Goal: Information Seeking & Learning: Learn about a topic

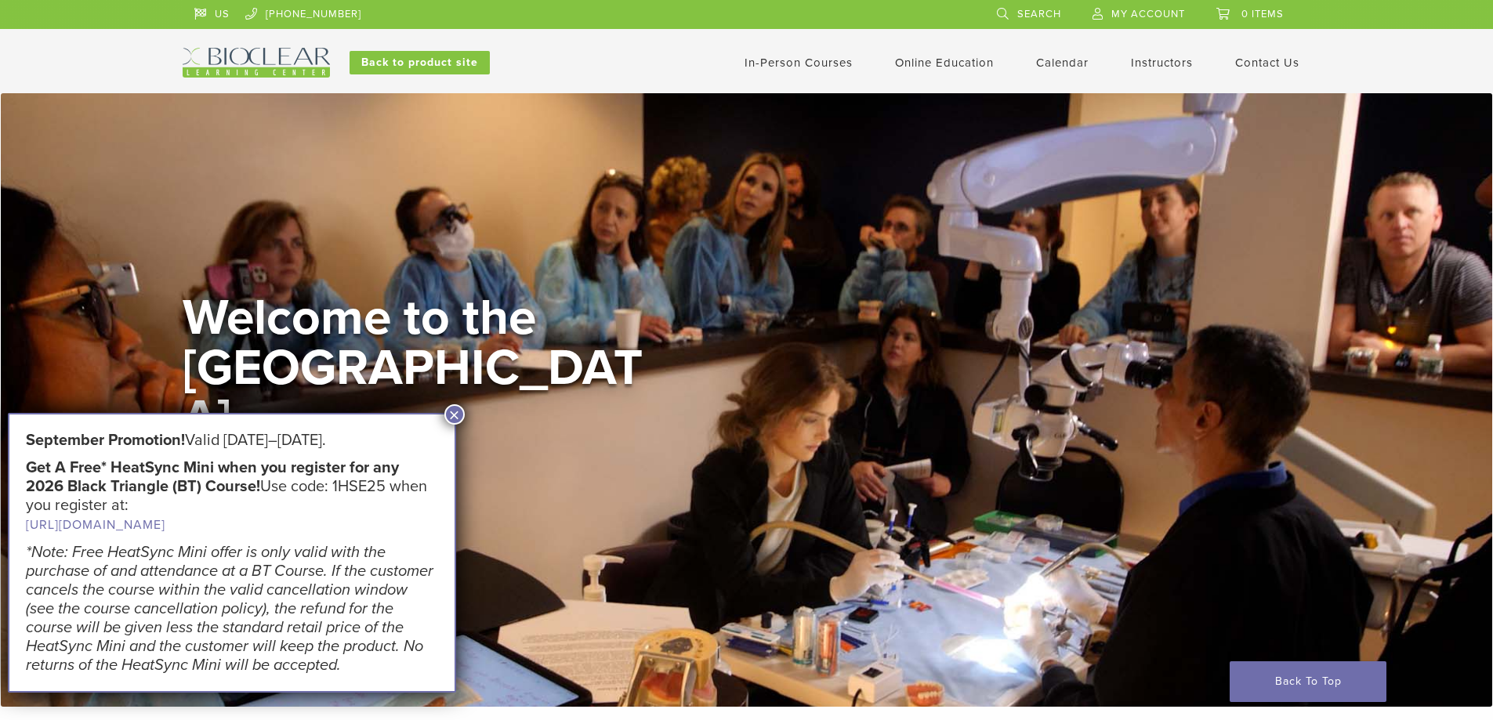
click at [449, 411] on button "×" at bounding box center [454, 414] width 20 height 20
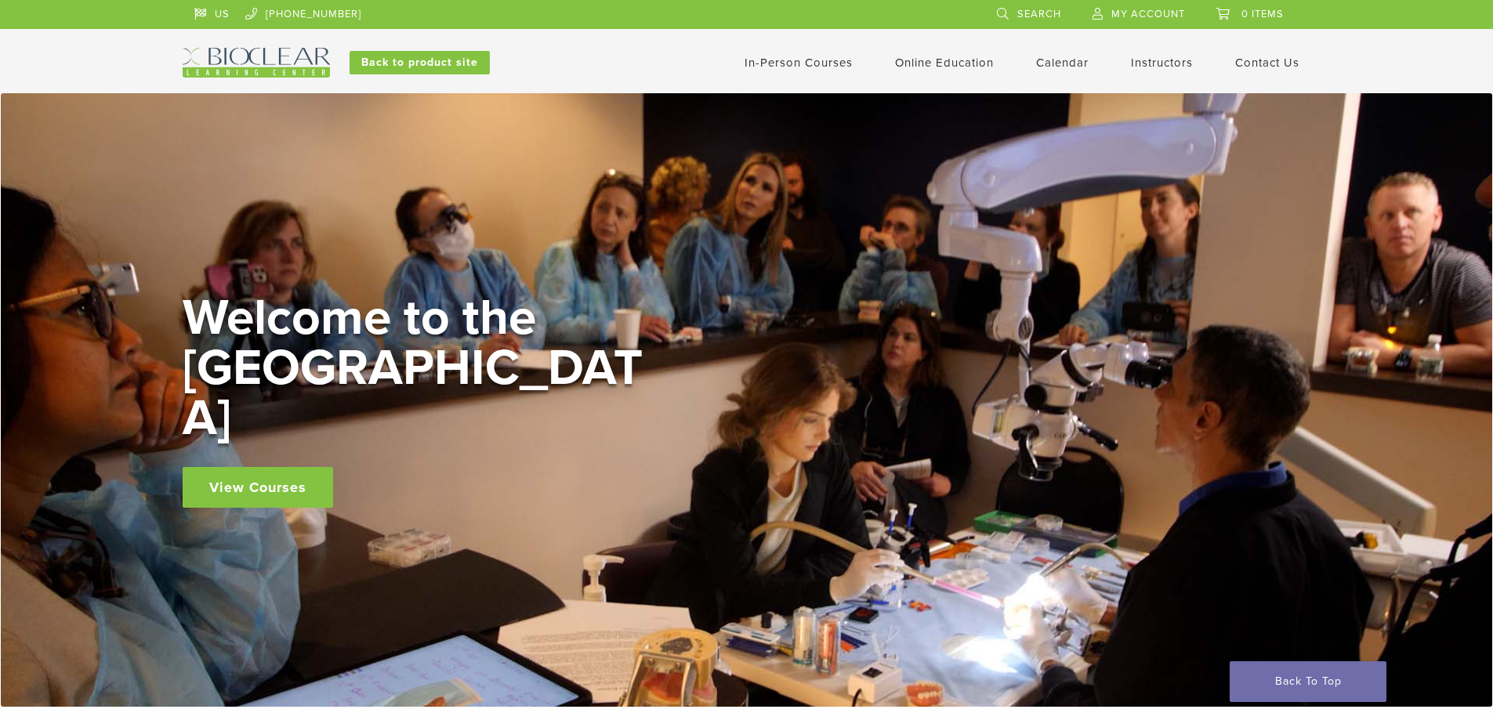
click at [835, 60] on link "In-Person Courses" at bounding box center [798, 63] width 108 height 14
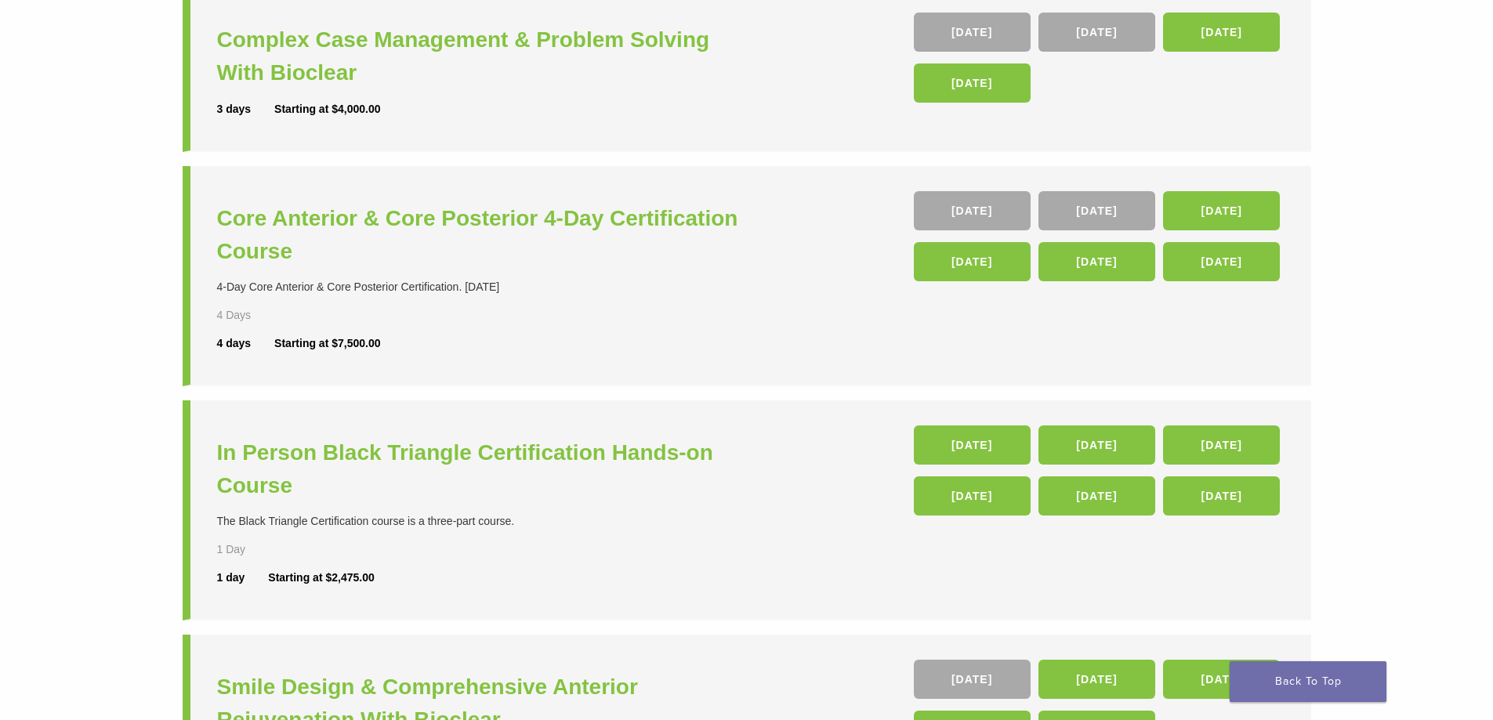
scroll to position [157, 0]
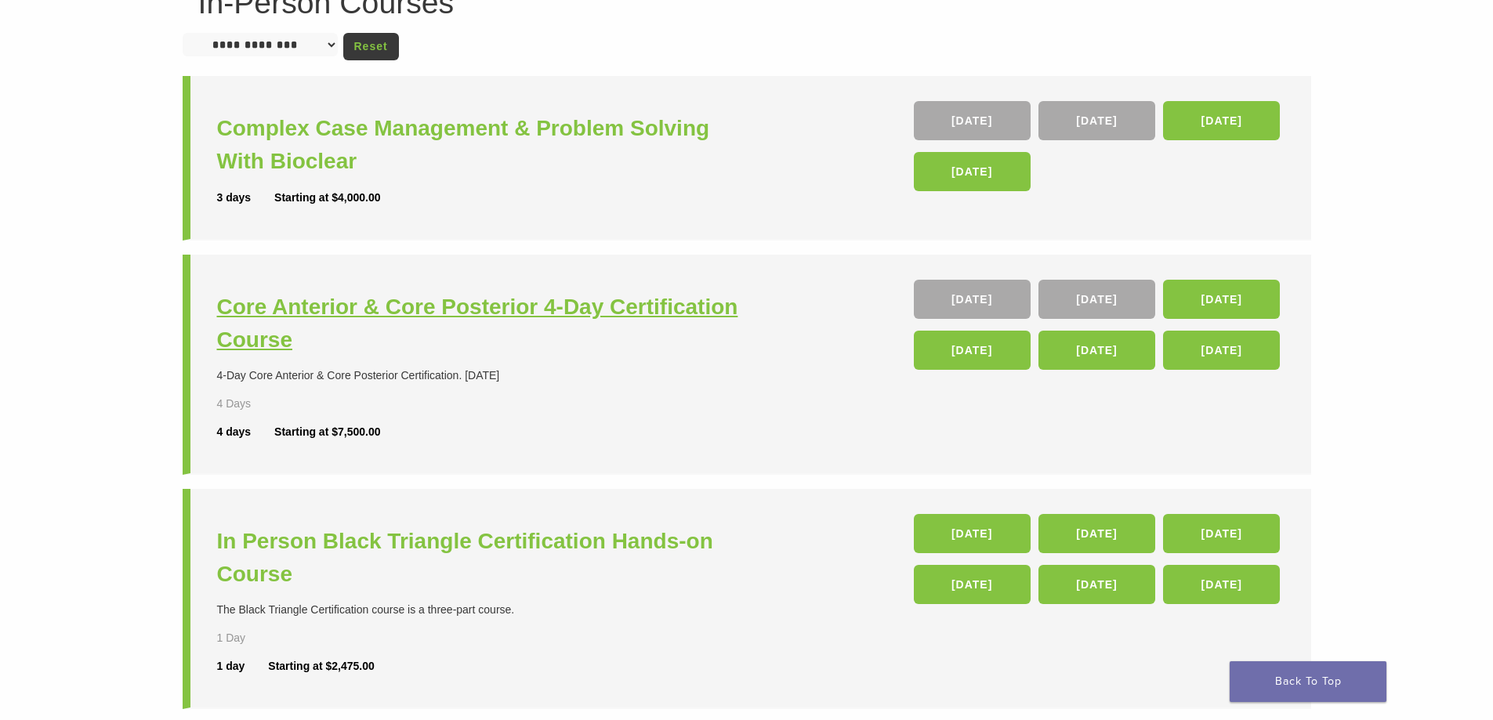
click at [384, 306] on h3 "Core Anterior & Core Posterior 4-Day Certification Course" at bounding box center [484, 324] width 534 height 66
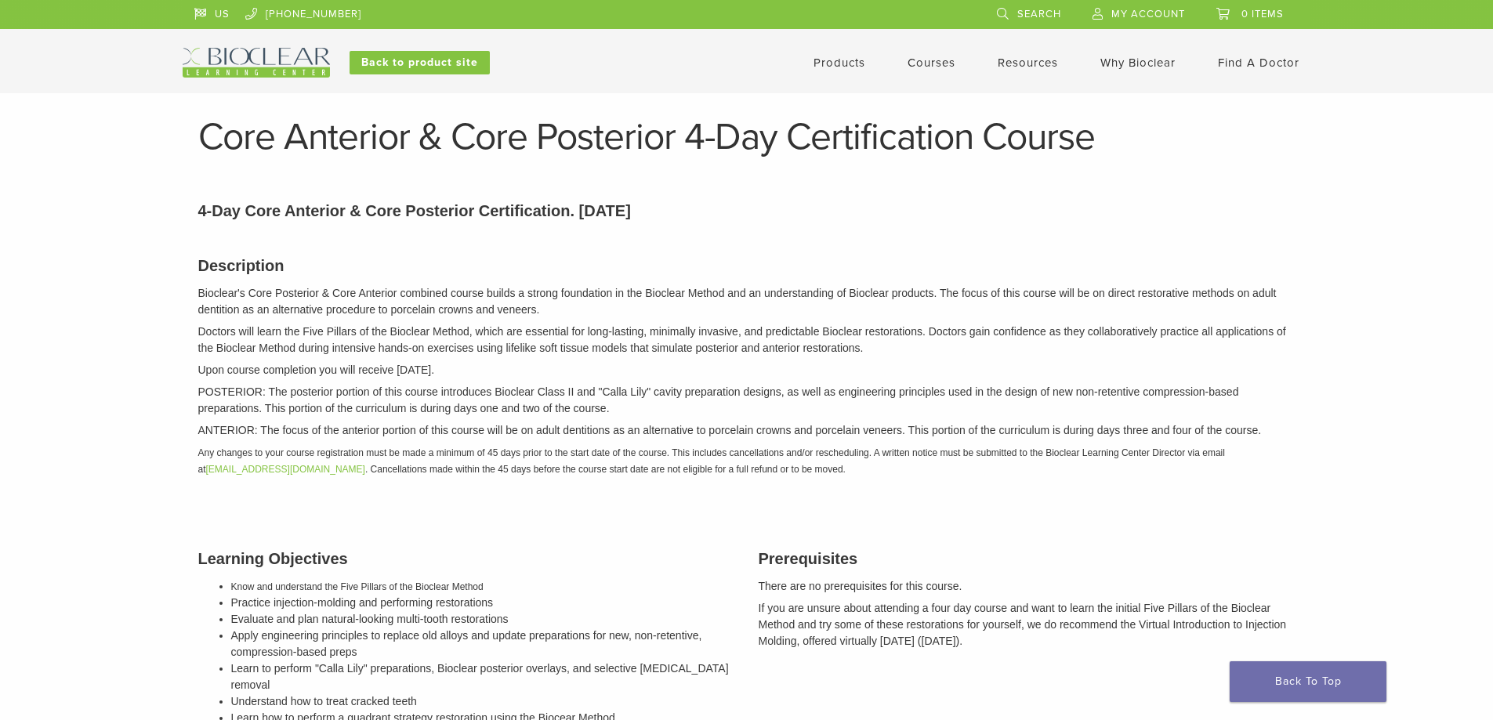
click at [921, 62] on link "Courses" at bounding box center [931, 63] width 48 height 14
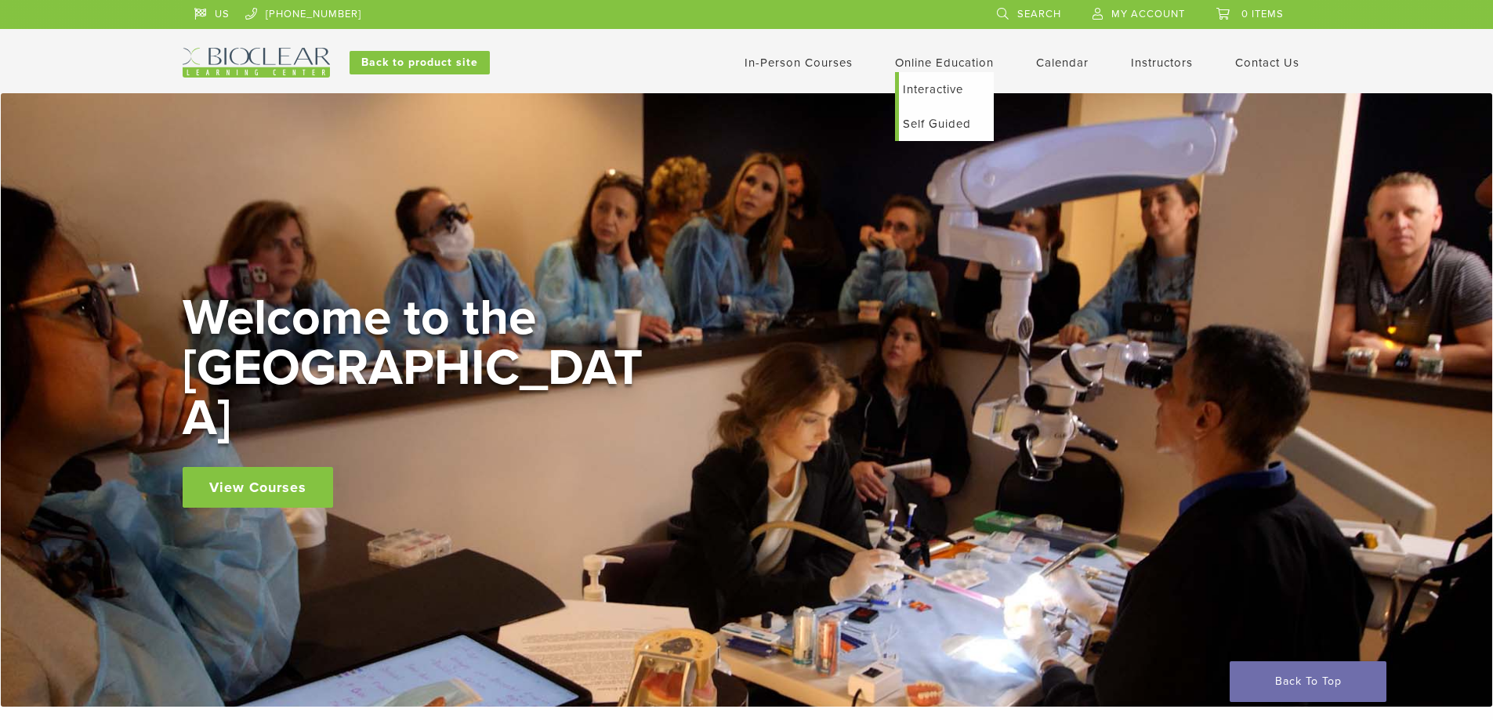
click at [920, 92] on link "Interactive" at bounding box center [946, 89] width 95 height 34
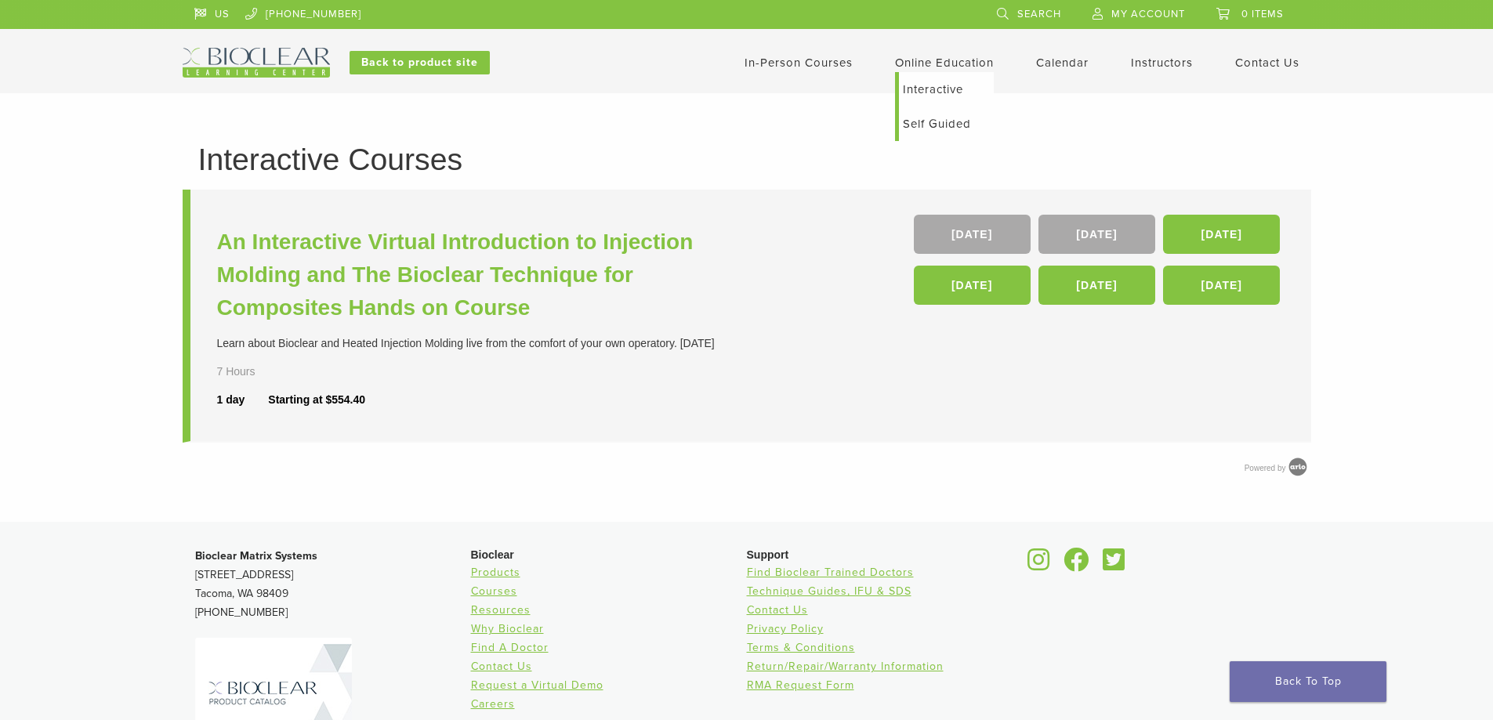
click at [929, 118] on link "Self Guided" at bounding box center [946, 124] width 95 height 34
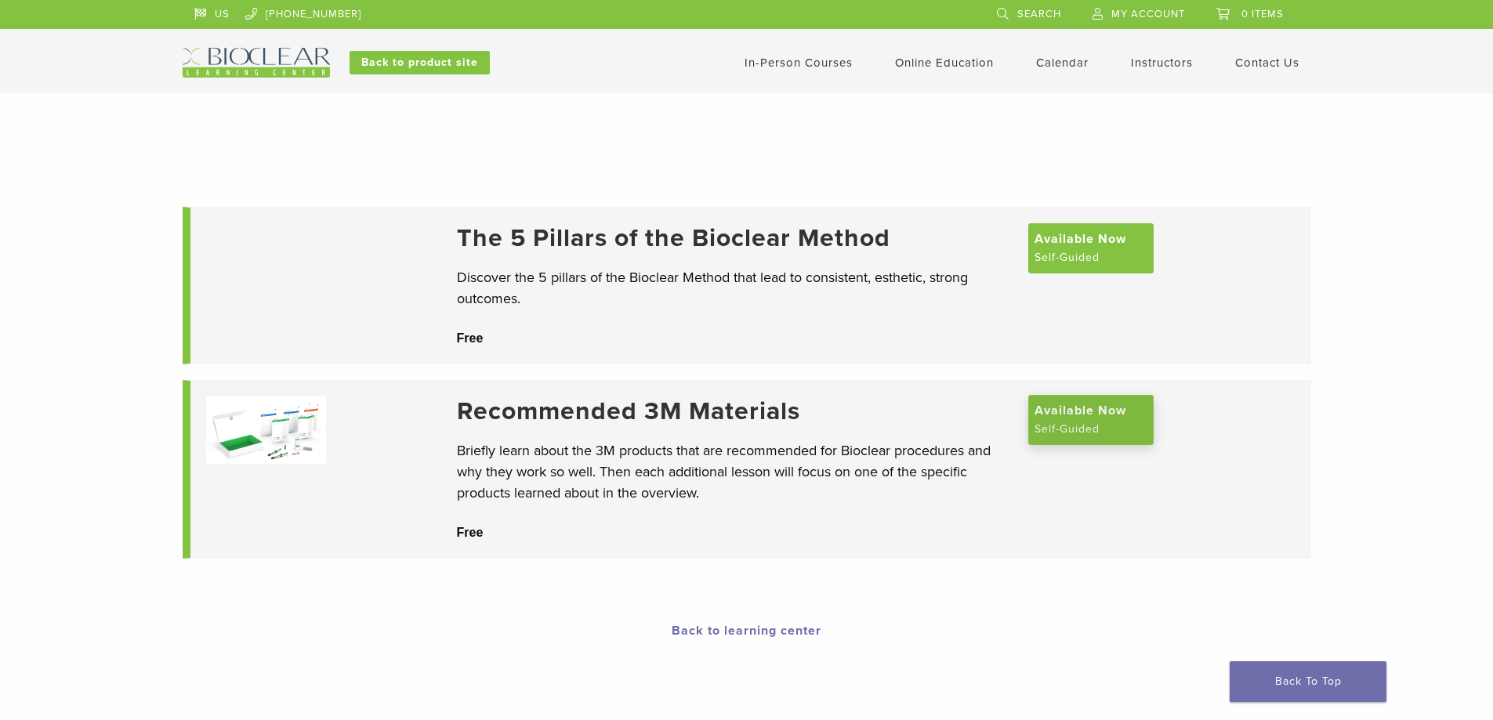
click at [1065, 414] on span "Available Now" at bounding box center [1080, 410] width 92 height 19
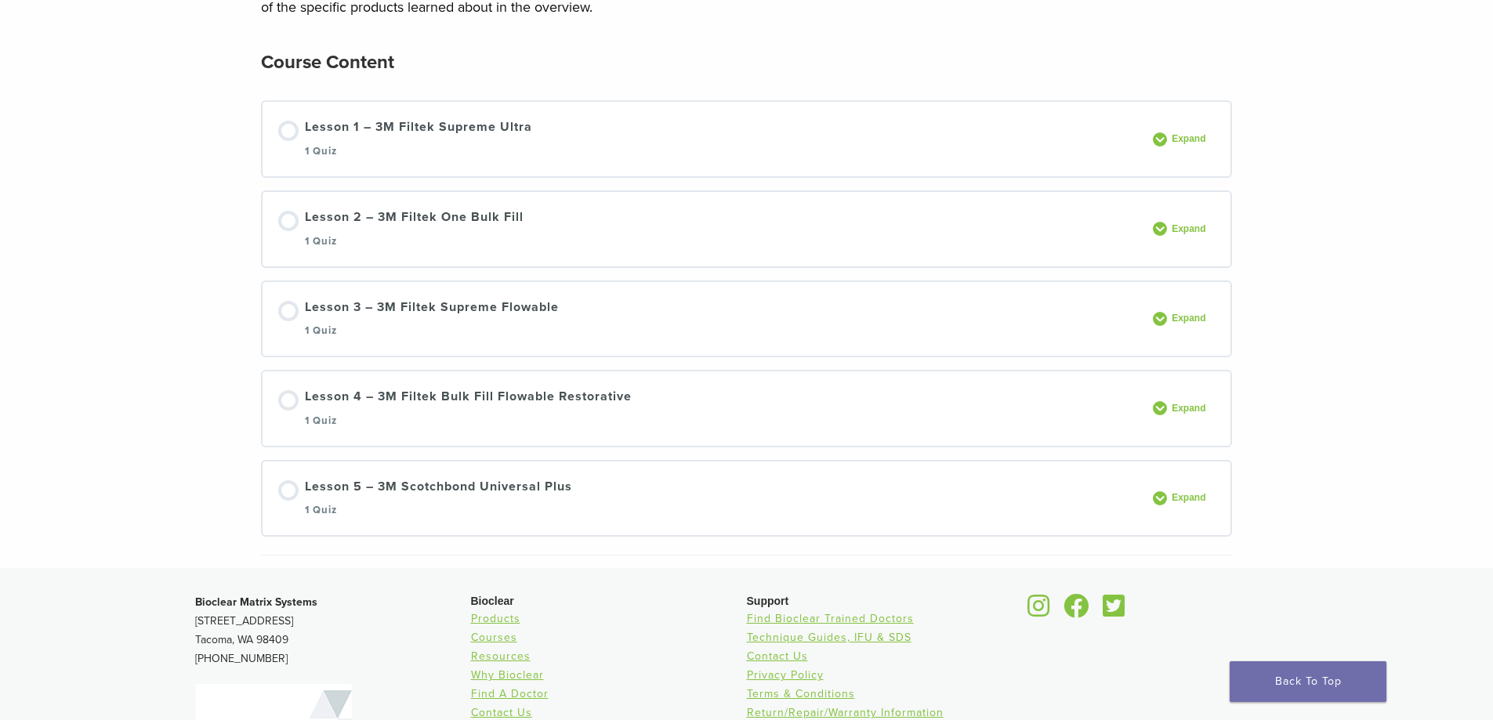
scroll to position [235, 0]
click at [1197, 488] on div "Lesson 5 – 3M Scotchbond Universal Plus 1 Quiz Expand" at bounding box center [747, 498] width 969 height 74
click at [1155, 495] on span at bounding box center [1160, 498] width 14 height 14
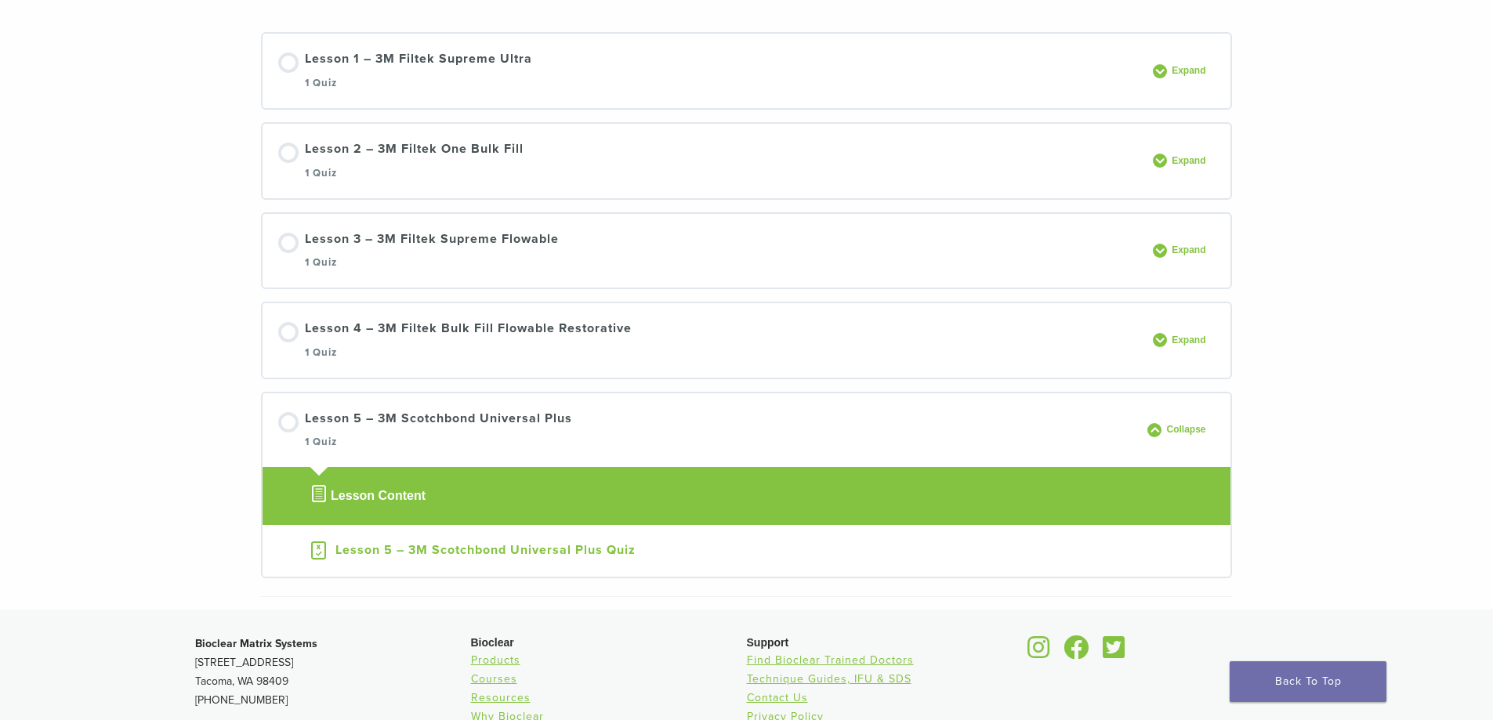
scroll to position [392, 0]
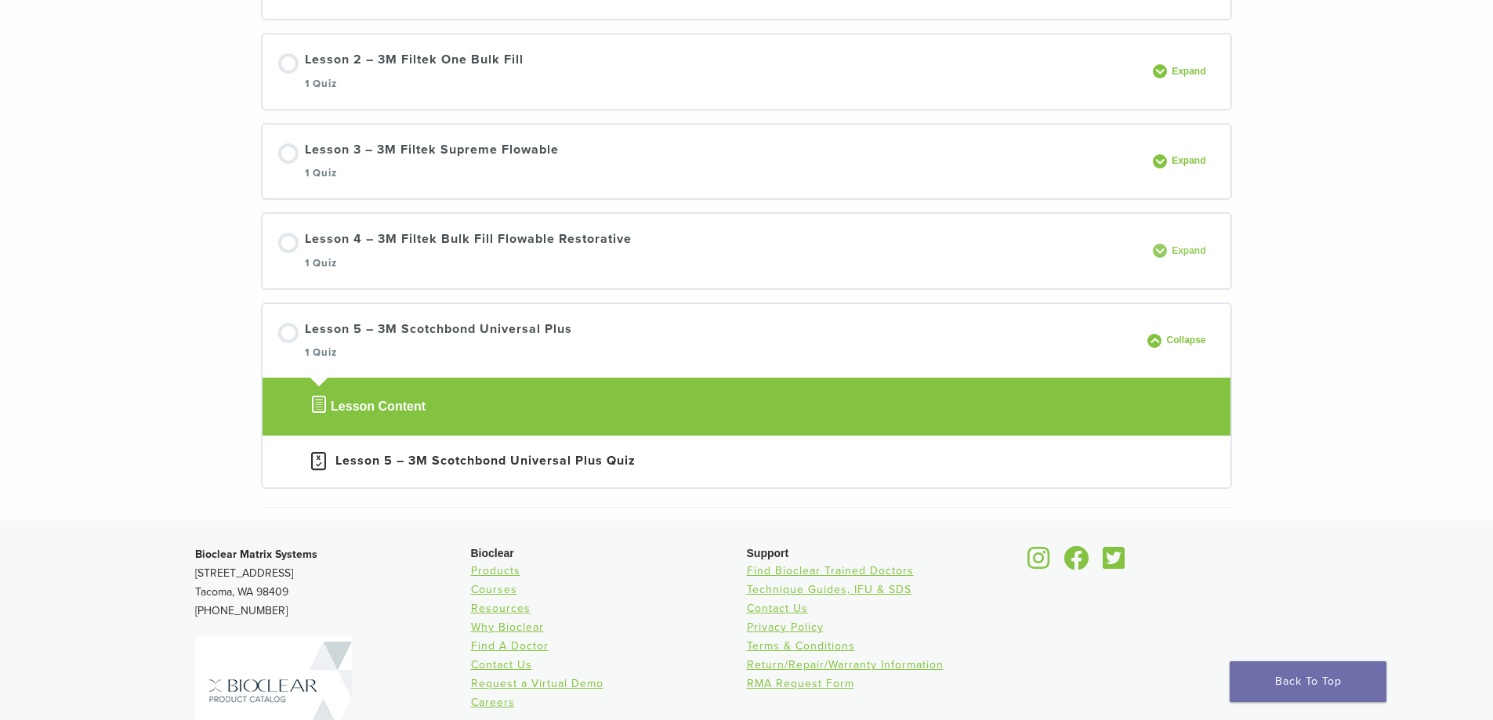
click at [1193, 252] on span "Expand" at bounding box center [1191, 251] width 48 height 12
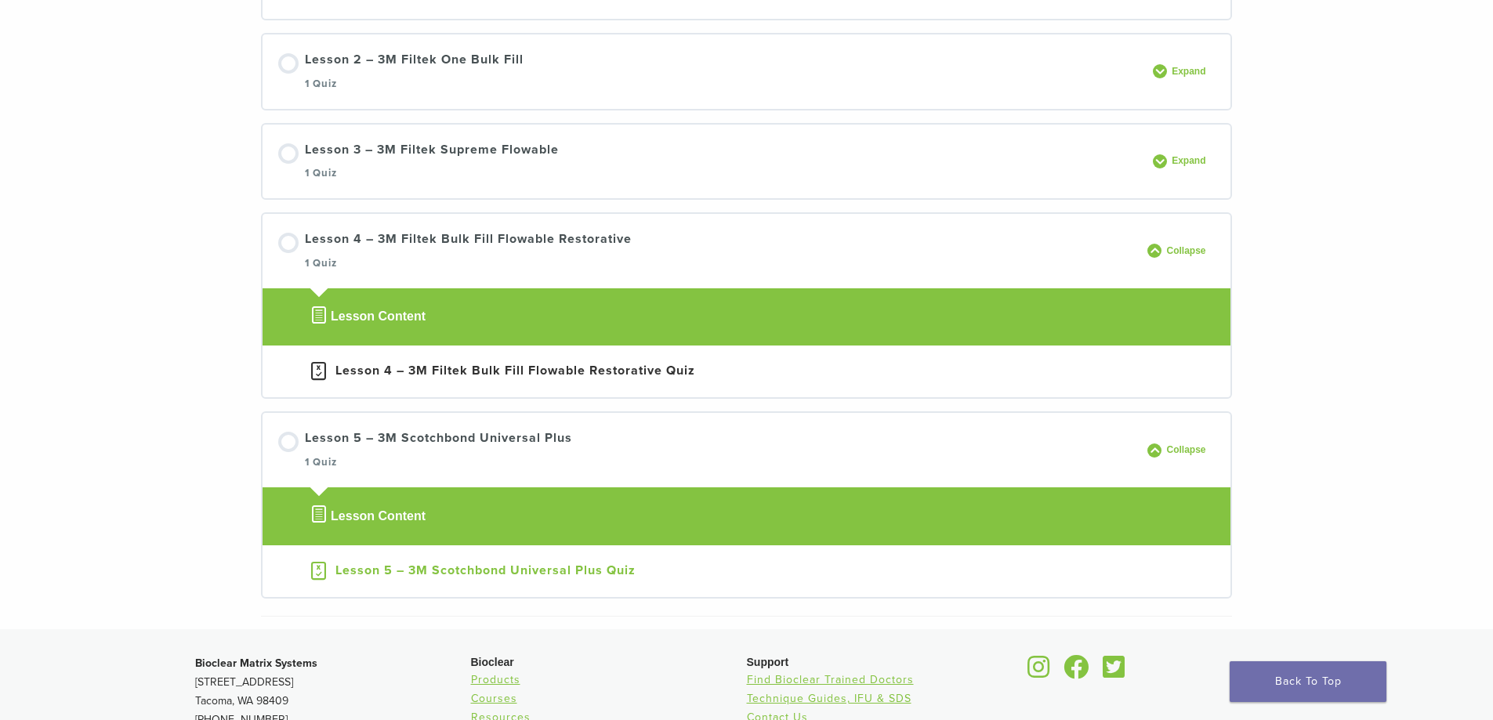
click at [575, 566] on div "Lesson 5 – 3M Scotchbond Universal Plus Quiz" at bounding box center [485, 570] width 300 height 19
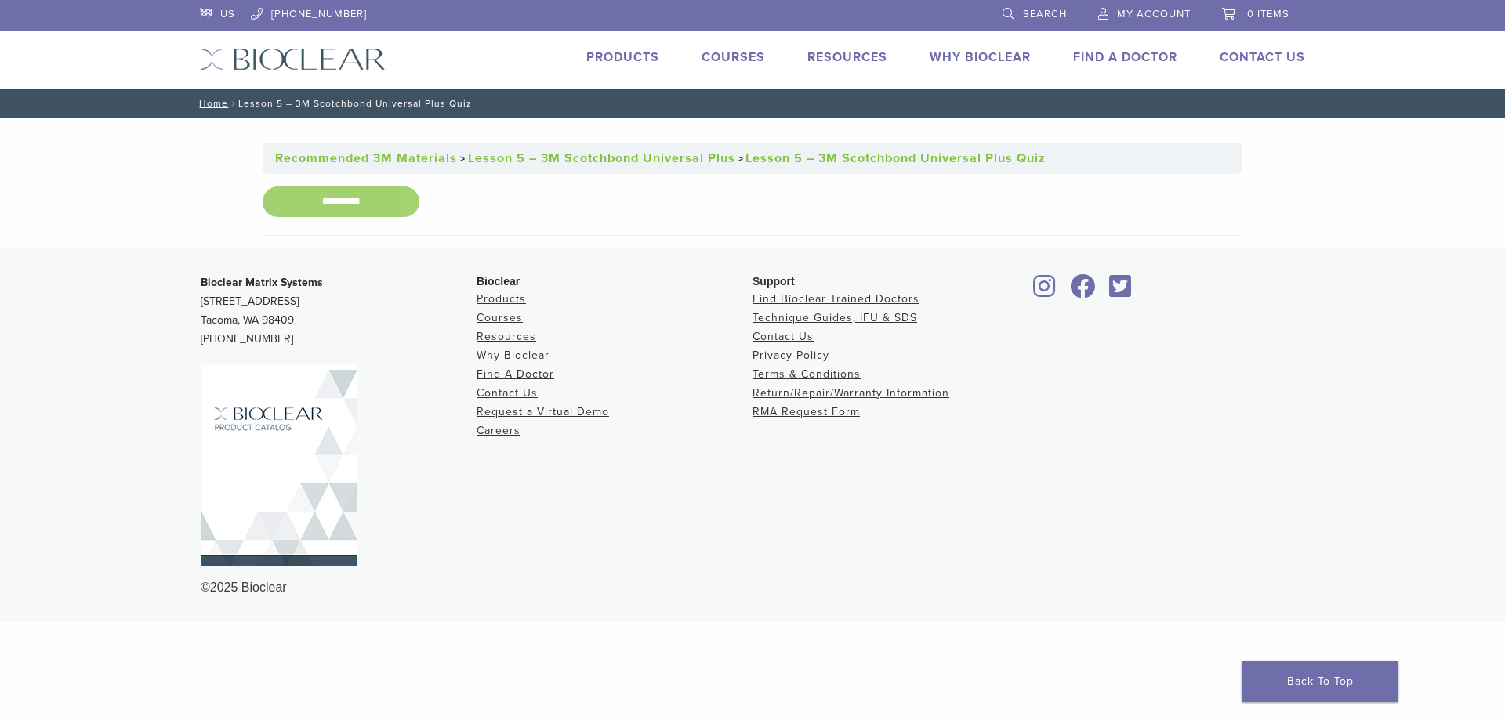
click at [357, 201] on input "**********" at bounding box center [341, 202] width 157 height 31
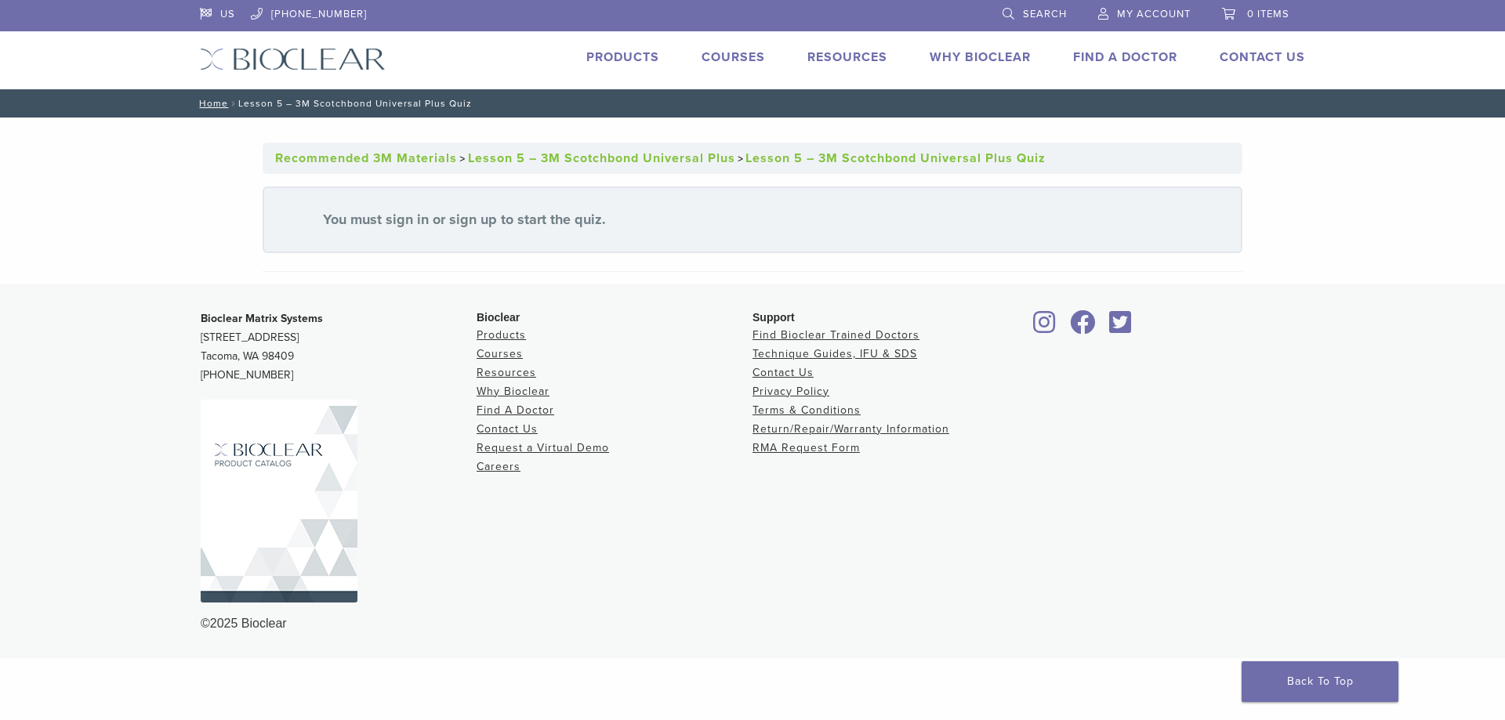
click at [386, 159] on link "Recommended 3M Materials" at bounding box center [366, 158] width 182 height 16
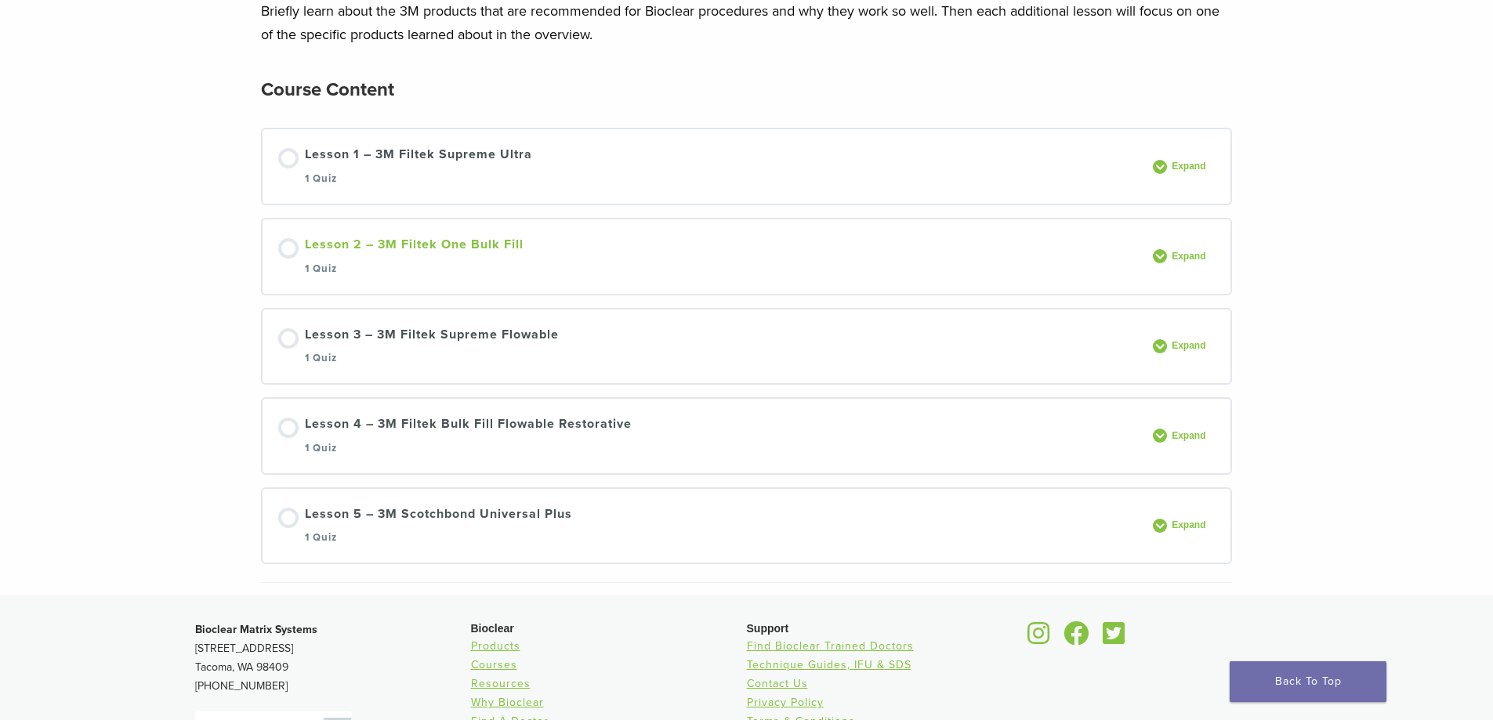
scroll to position [313, 0]
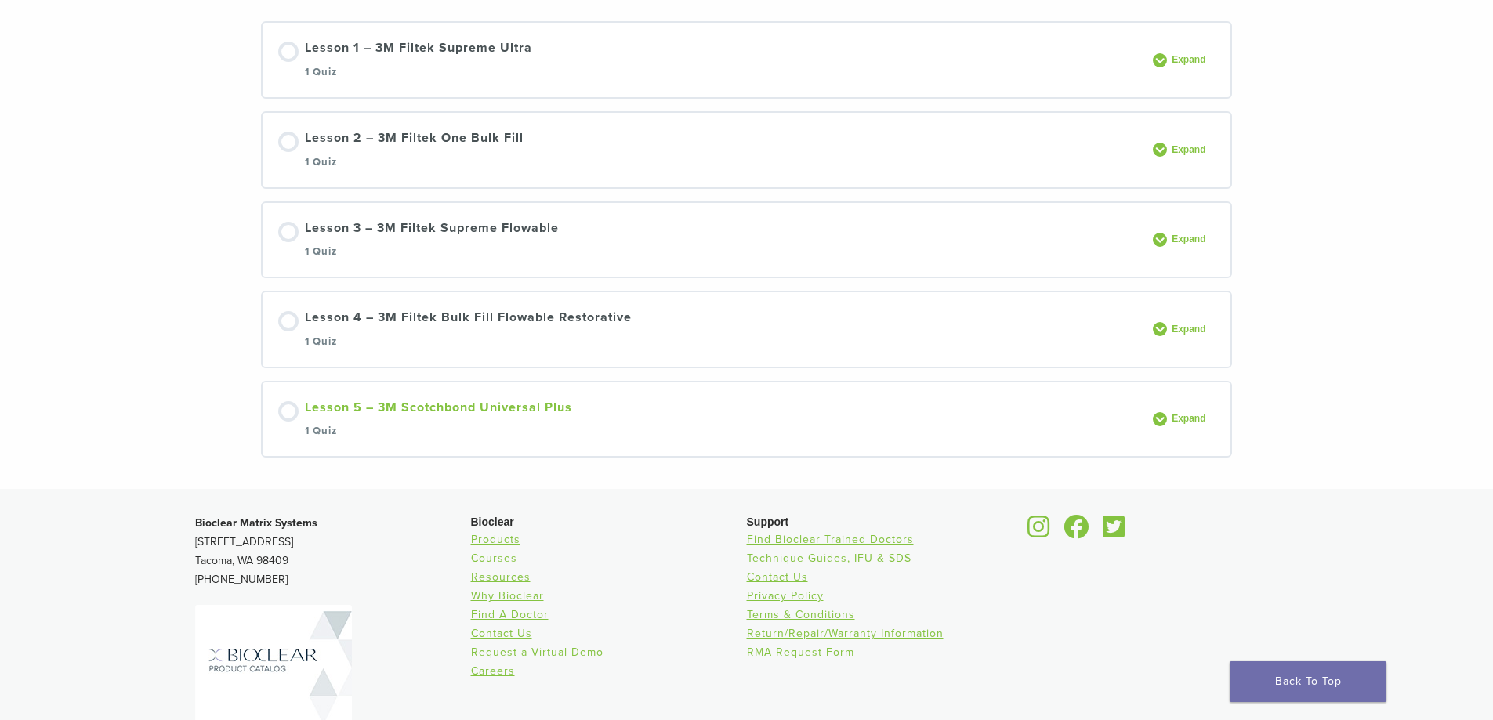
click at [388, 402] on div "Lesson 5 – 3M Scotchbond Universal Plus 1 Quiz" at bounding box center [438, 419] width 267 height 43
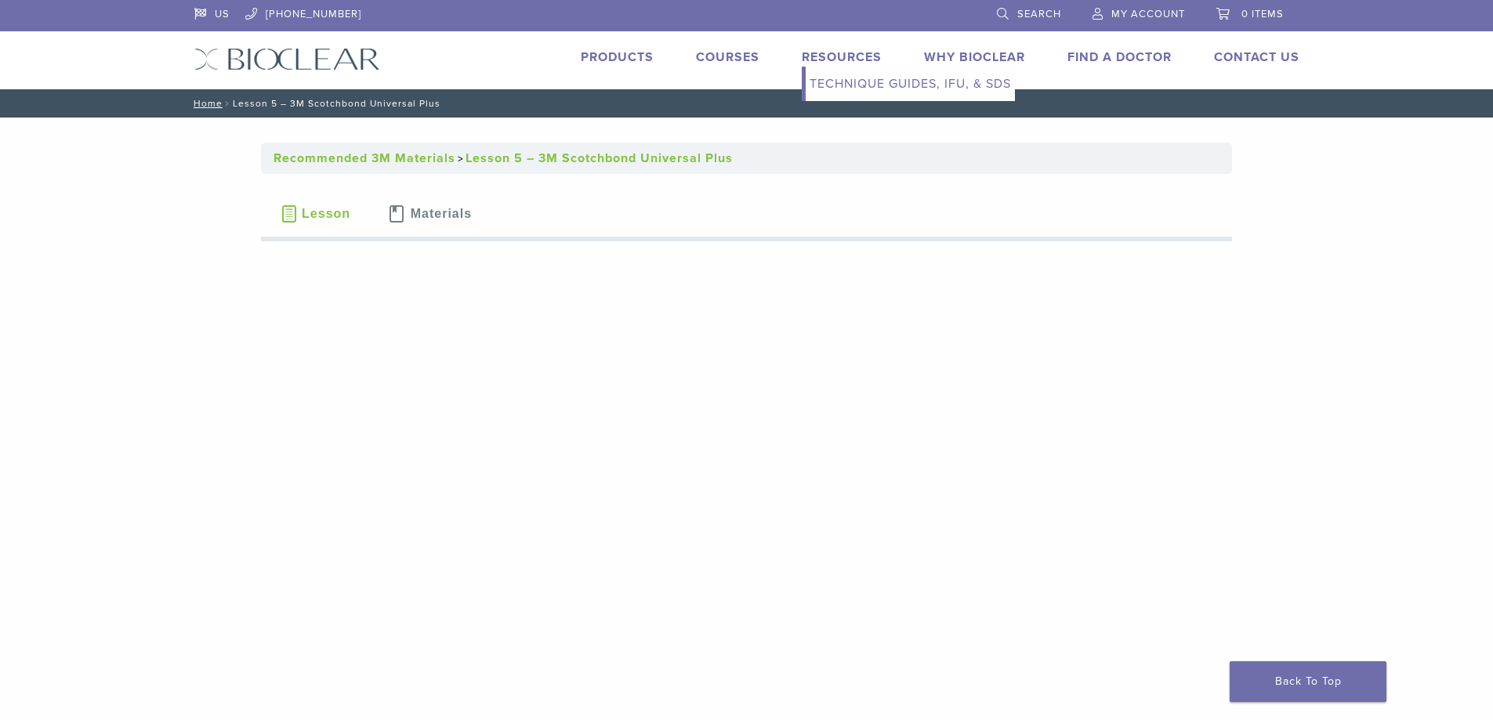
click at [845, 78] on link "Technique Guides, IFU, & SDS" at bounding box center [910, 84] width 209 height 34
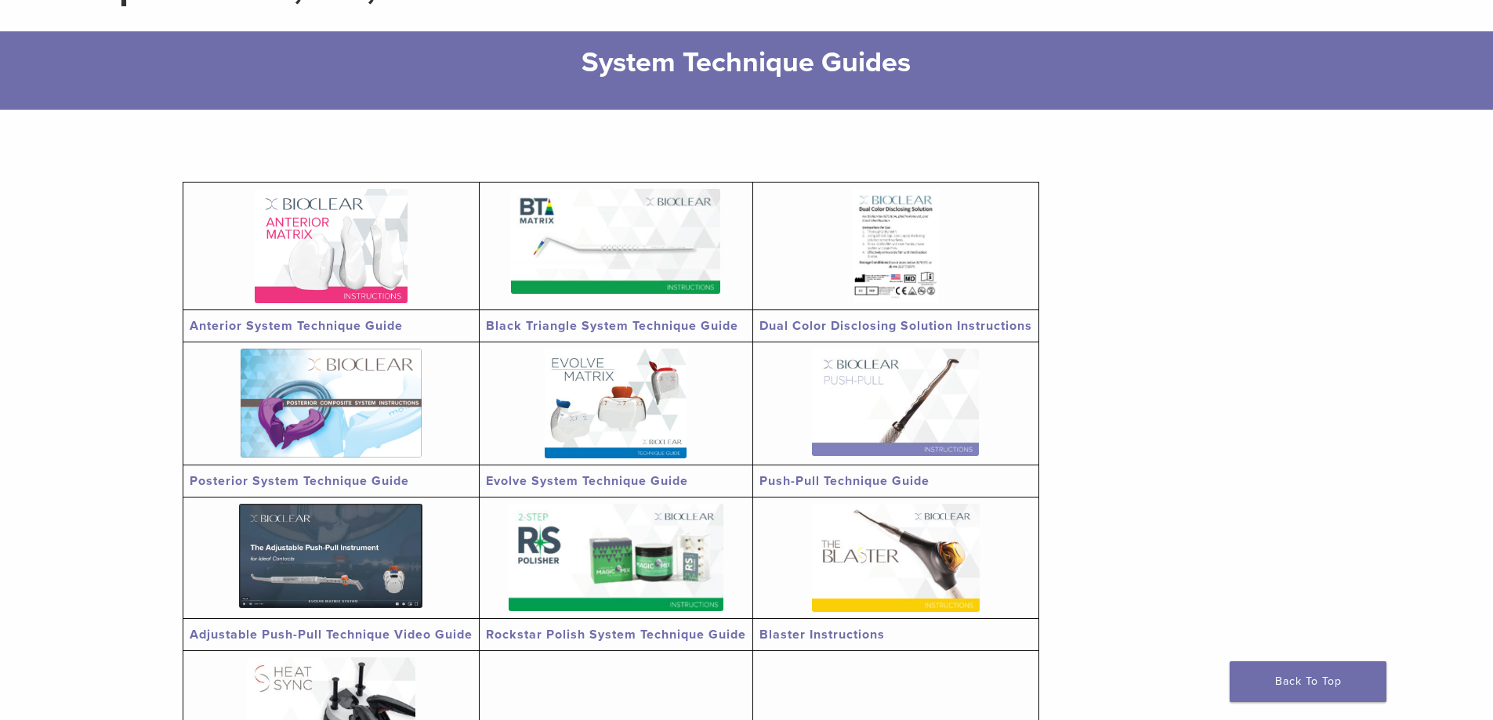
scroll to position [313, 0]
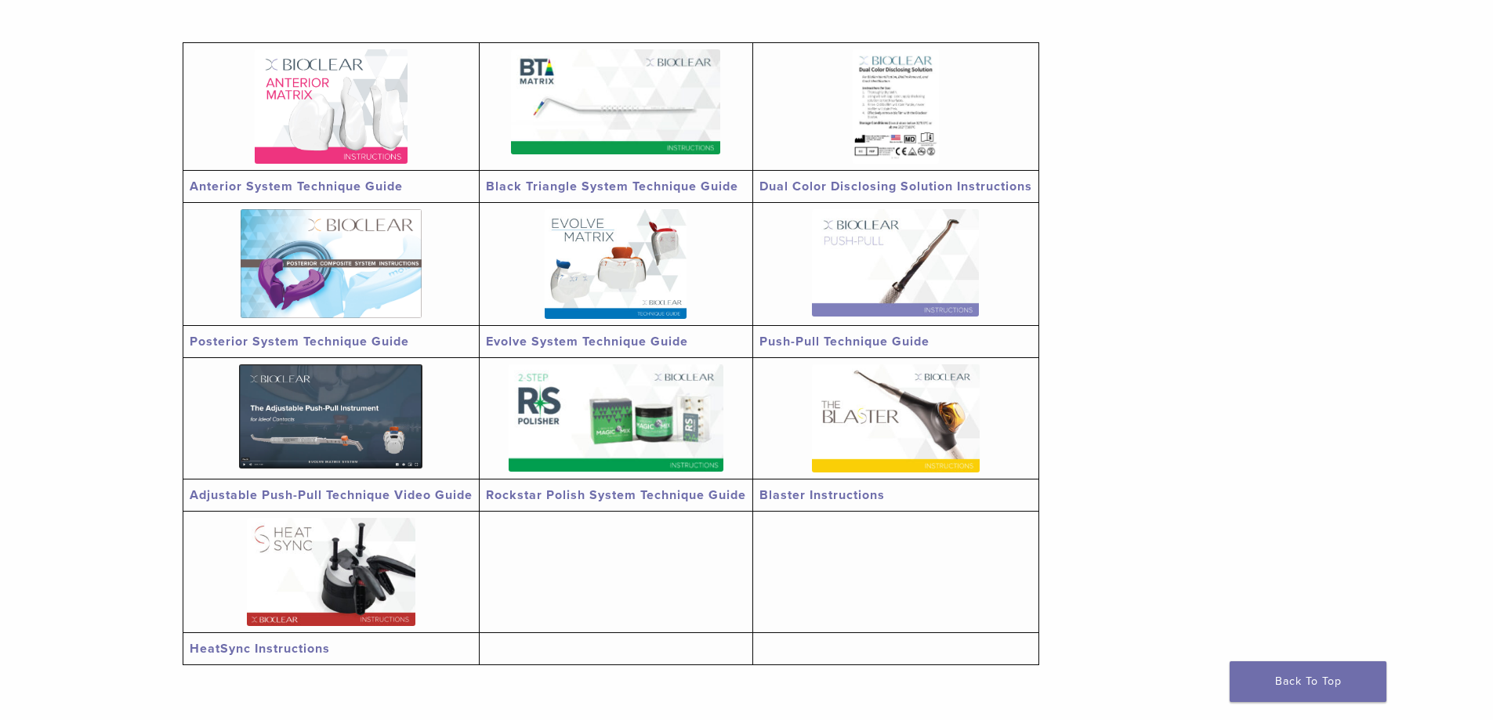
click at [793, 493] on link "Blaster Instructions" at bounding box center [821, 495] width 125 height 16
click at [295, 183] on link "Anterior System Technique Guide" at bounding box center [296, 187] width 213 height 16
click at [915, 187] on link "Dual Color Disclosing Solution Instructions" at bounding box center [895, 187] width 273 height 16
click at [259, 517] on td at bounding box center [331, 572] width 296 height 121
click at [284, 493] on link "Adjustable Push-Pull Technique Video Guide" at bounding box center [331, 495] width 283 height 16
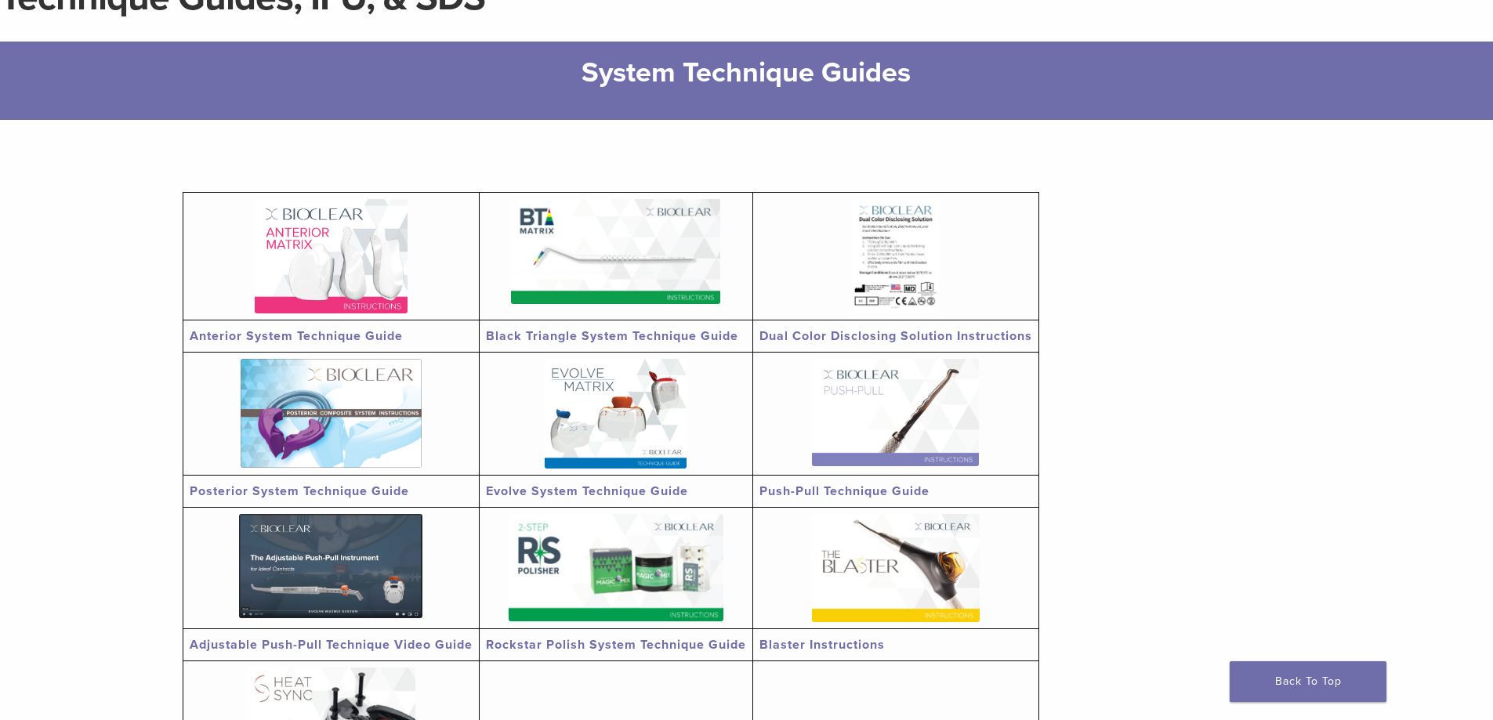
scroll to position [0, 0]
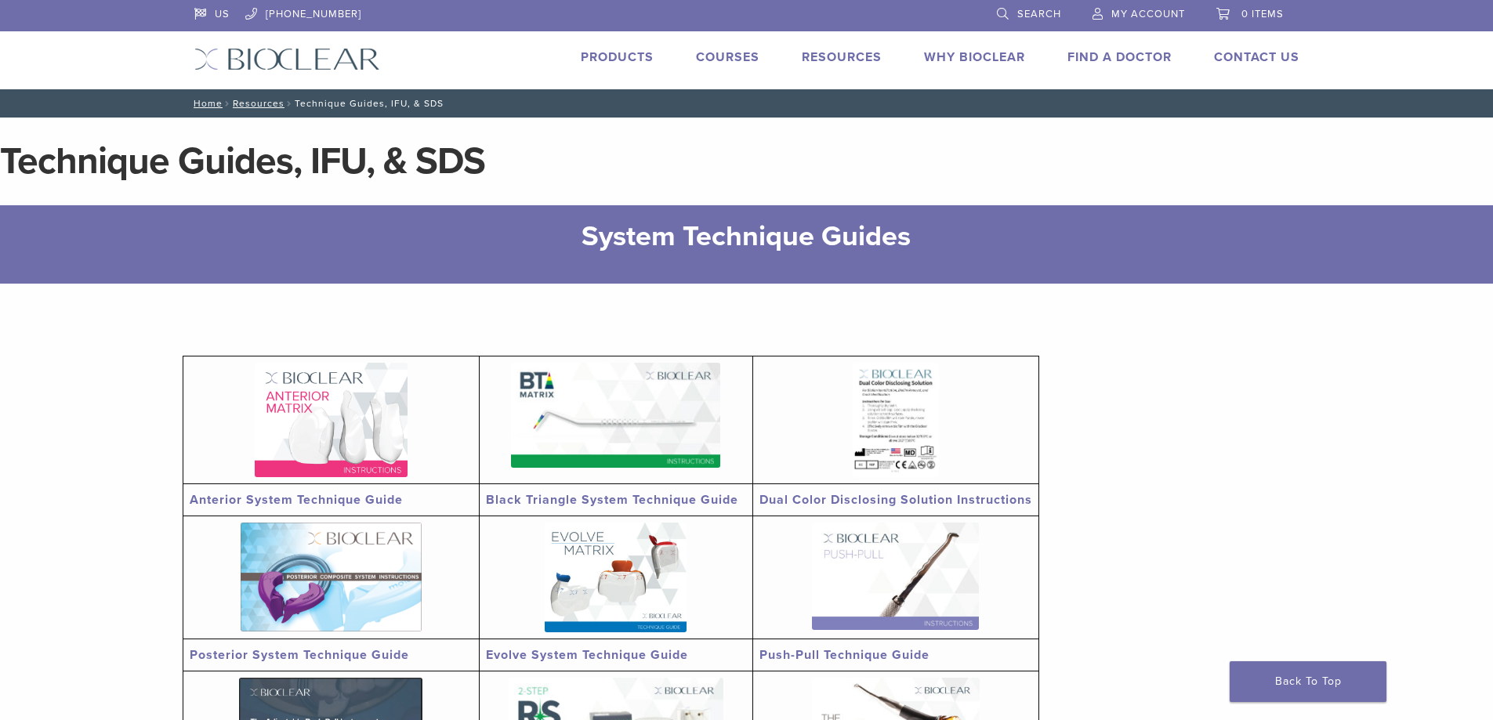
click at [629, 48] on li "Products" at bounding box center [617, 57] width 73 height 19
click at [625, 57] on link "Products" at bounding box center [617, 57] width 73 height 16
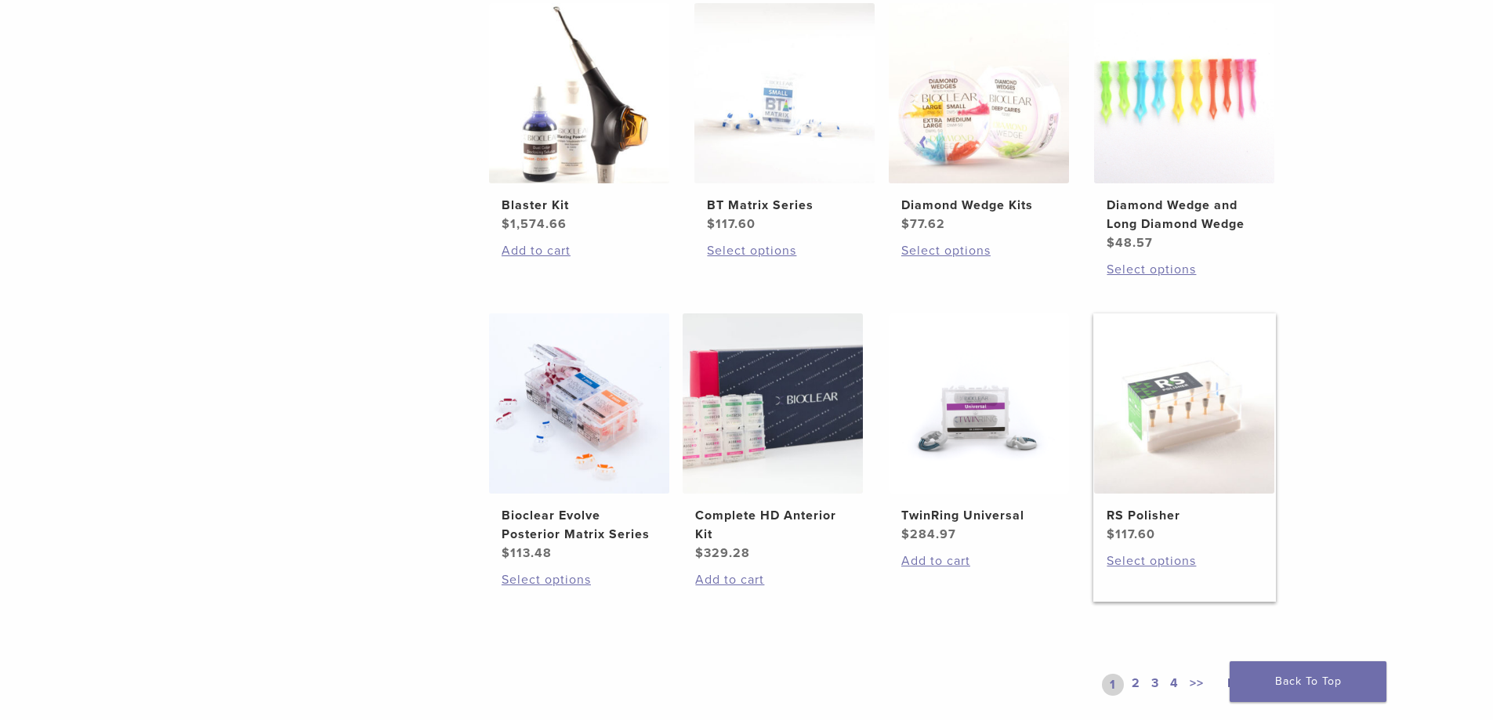
scroll to position [1019, 0]
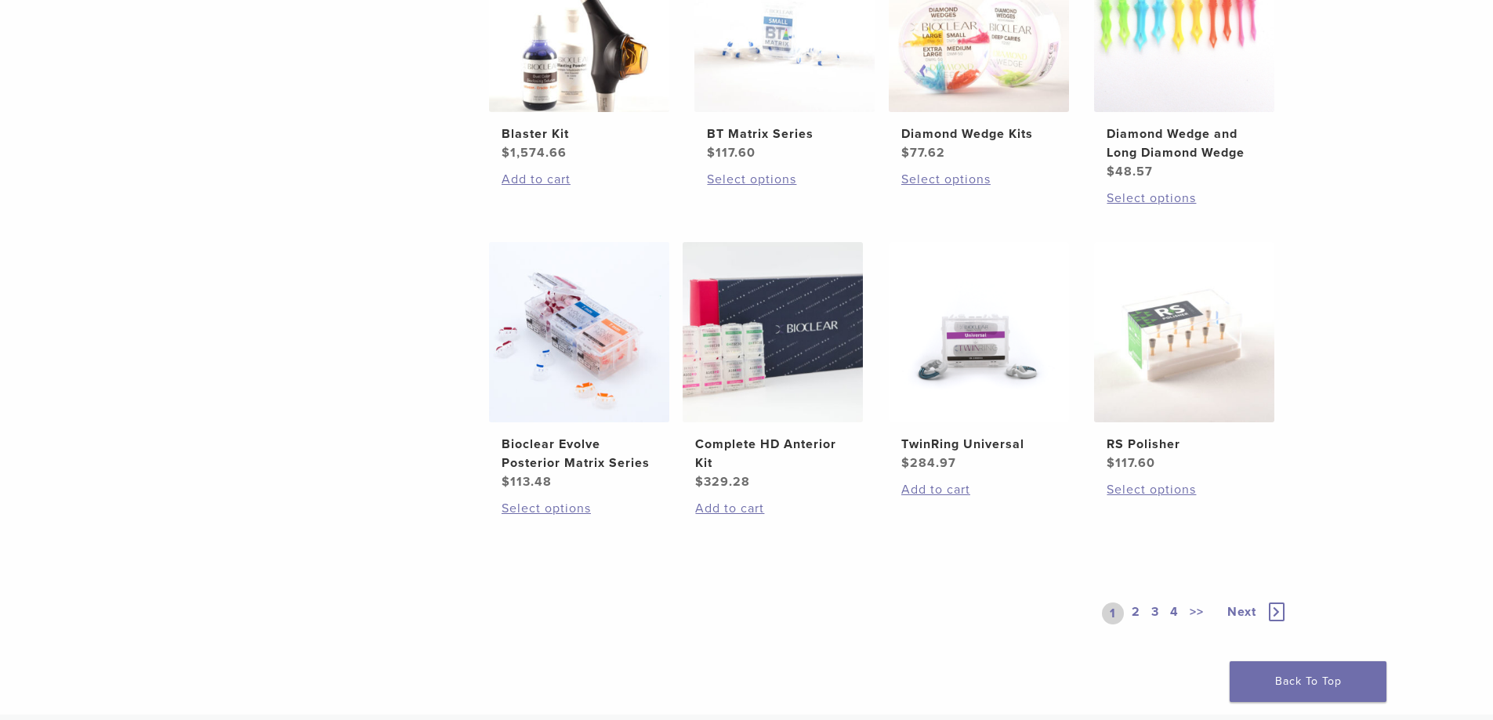
click at [1132, 618] on link "2" at bounding box center [1135, 614] width 15 height 22
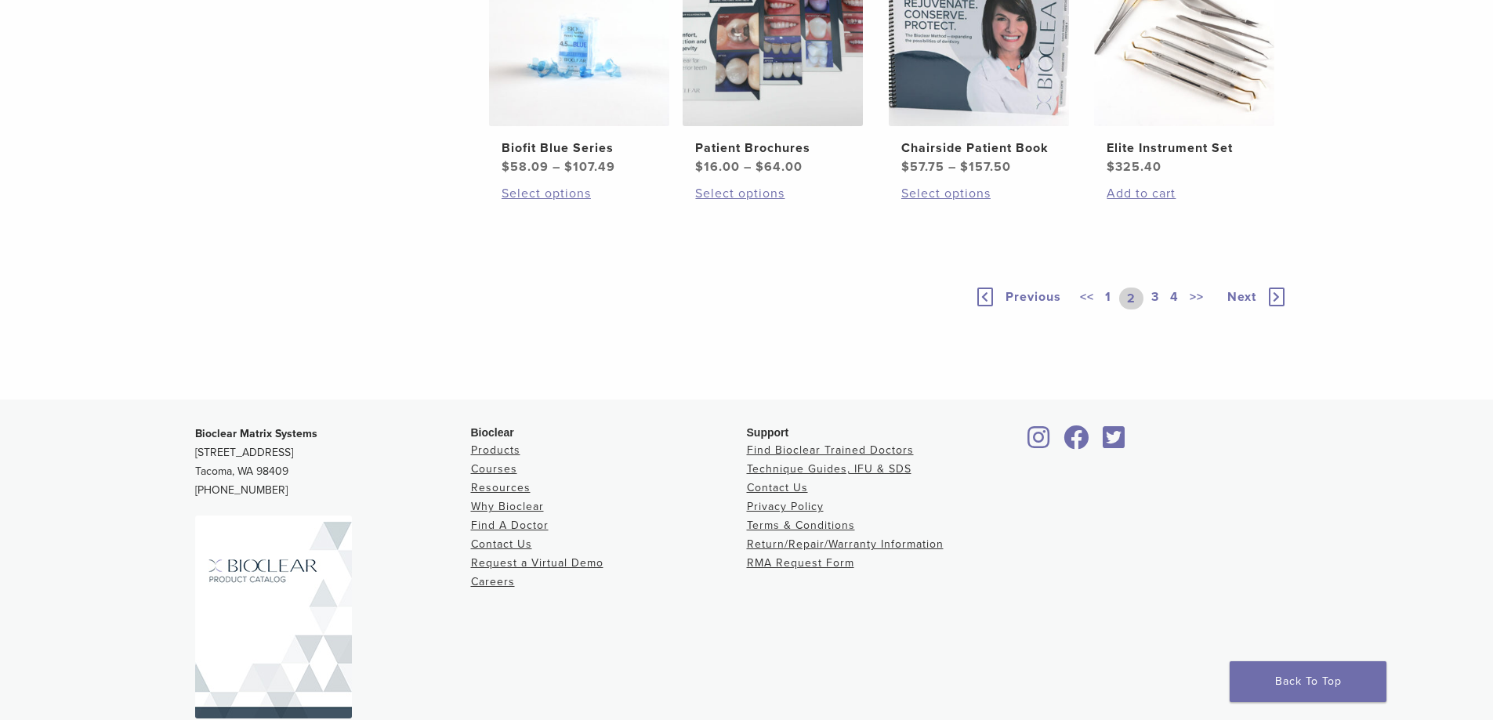
scroll to position [1134, 0]
click at [1244, 127] on img at bounding box center [1184, 37] width 180 height 180
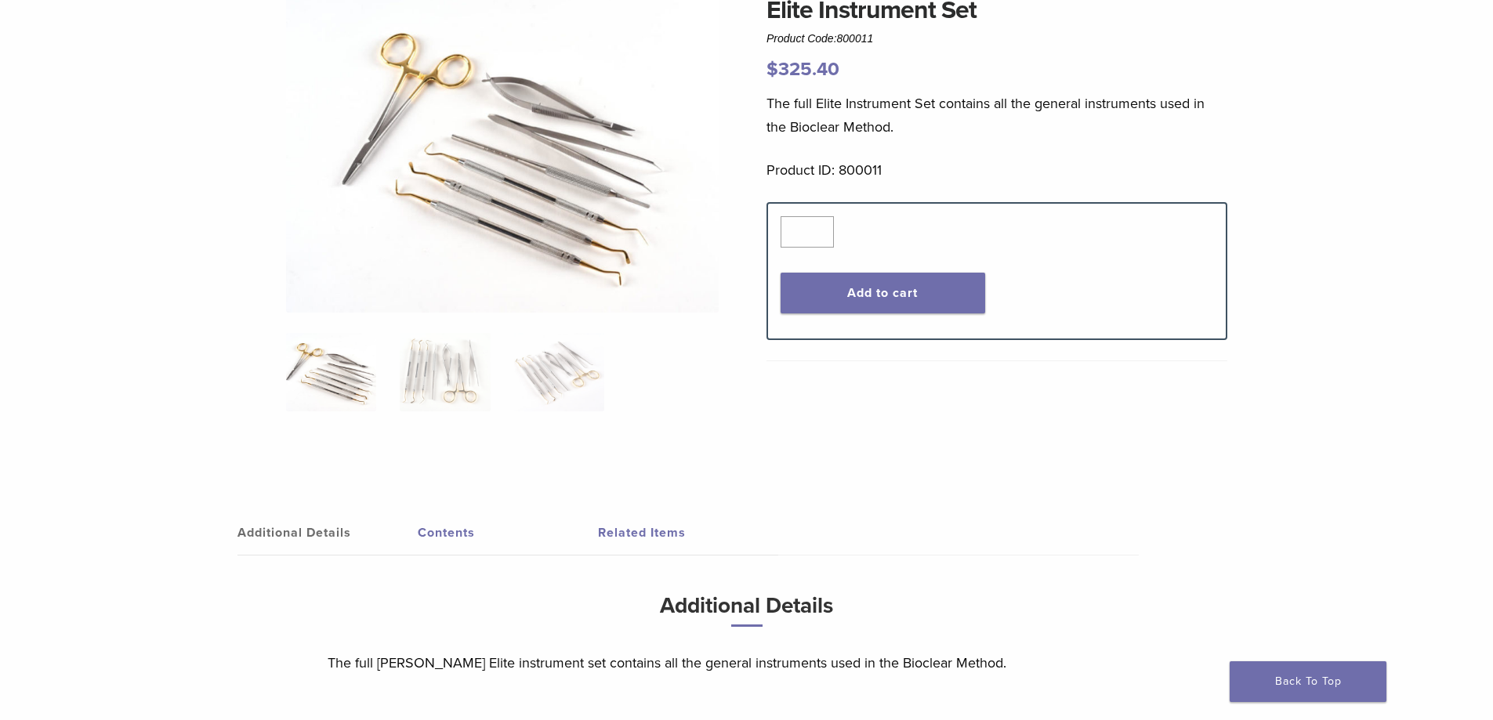
scroll to position [235, 0]
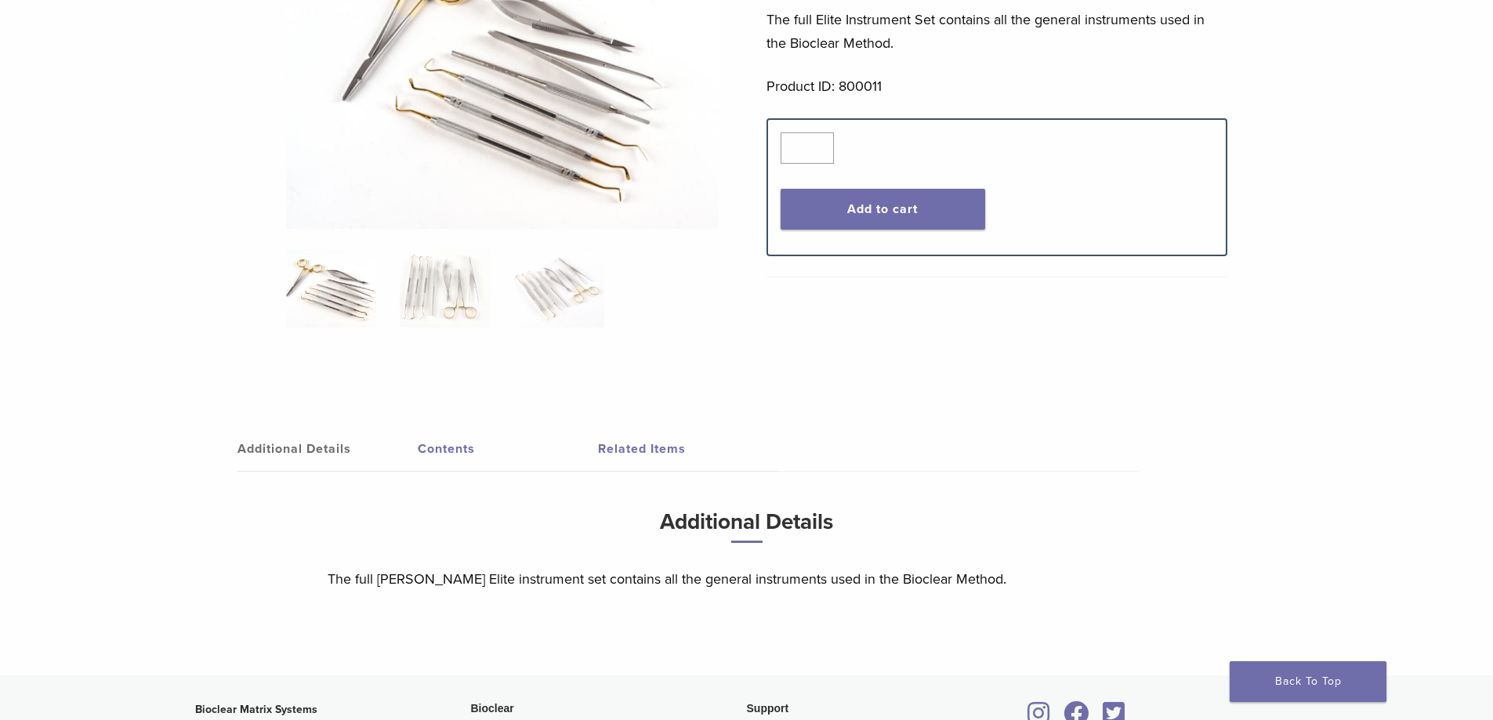
click at [661, 459] on link "Related Items" at bounding box center [688, 449] width 180 height 44
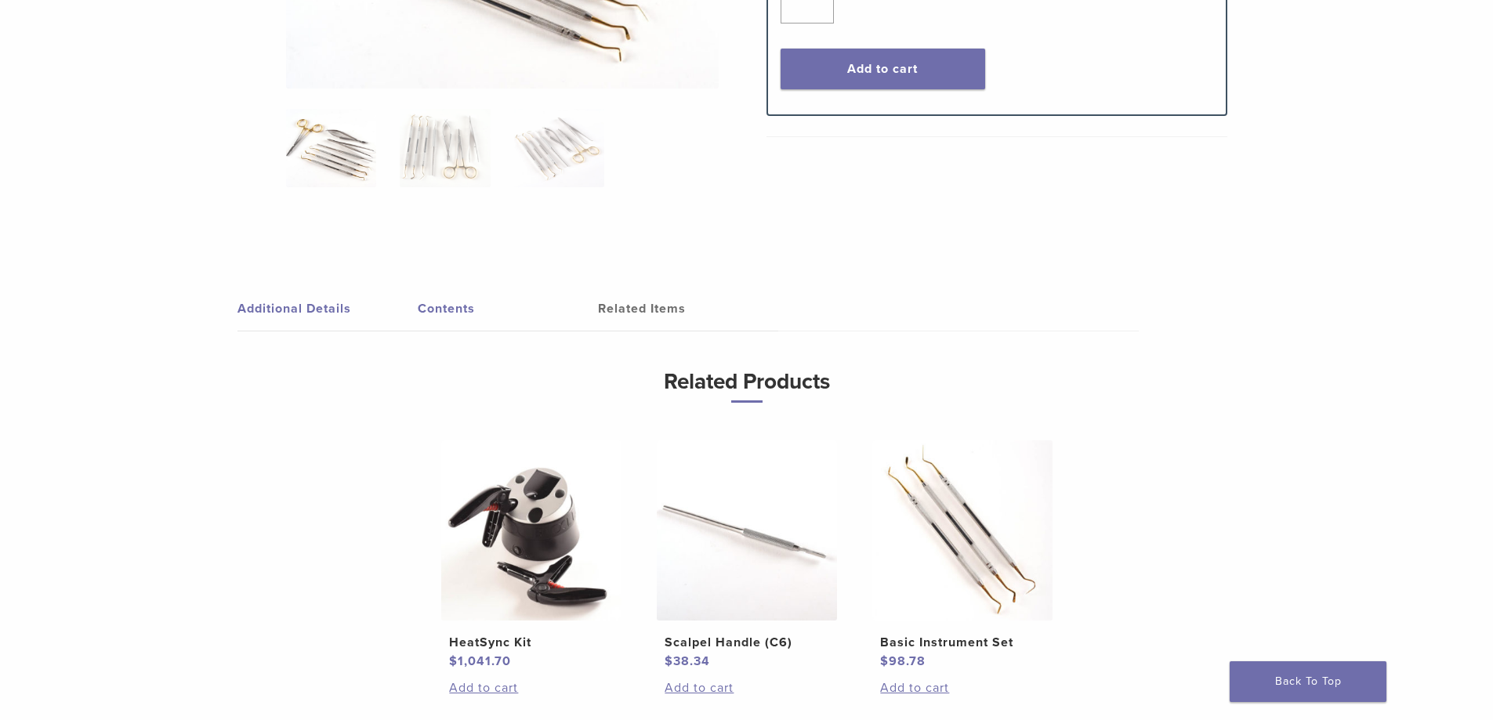
scroll to position [549, 0]
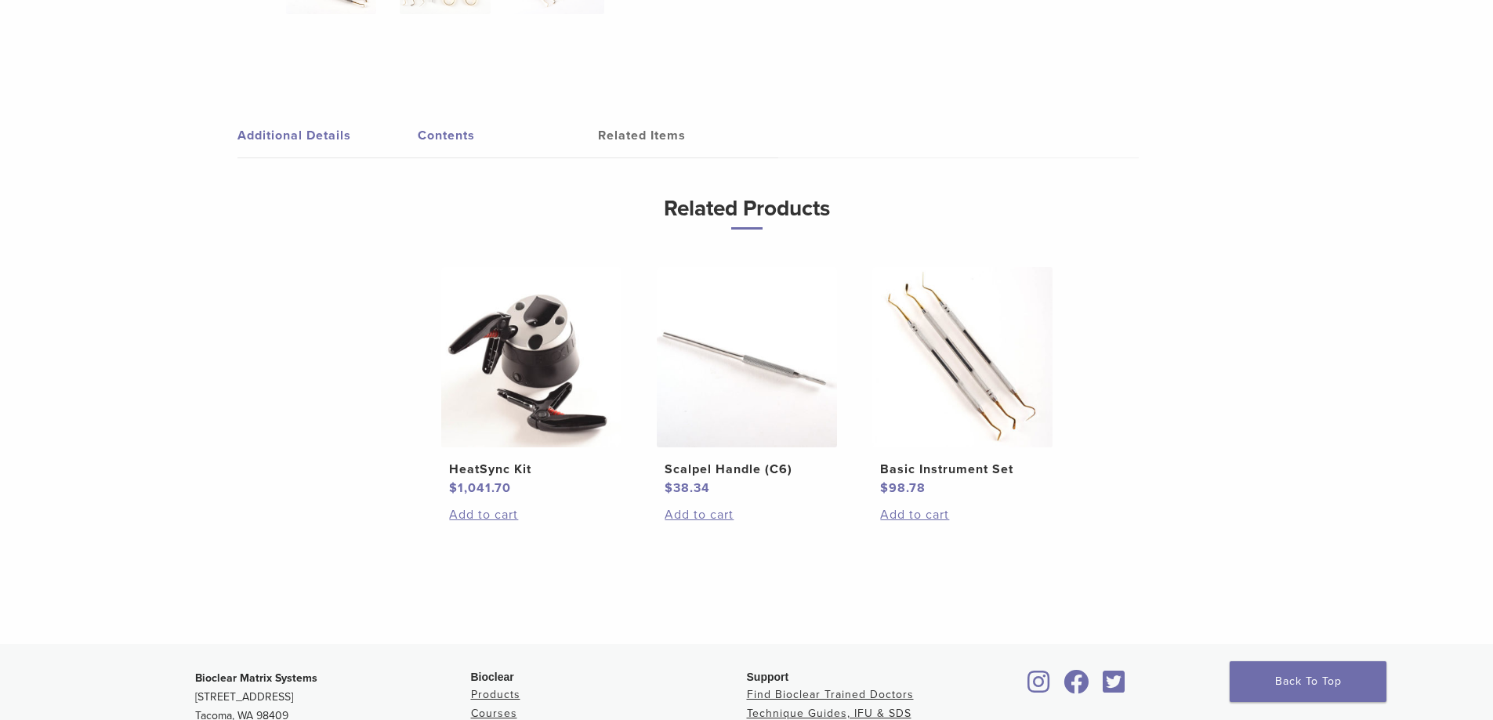
click at [453, 146] on link "Contents" at bounding box center [508, 136] width 180 height 44
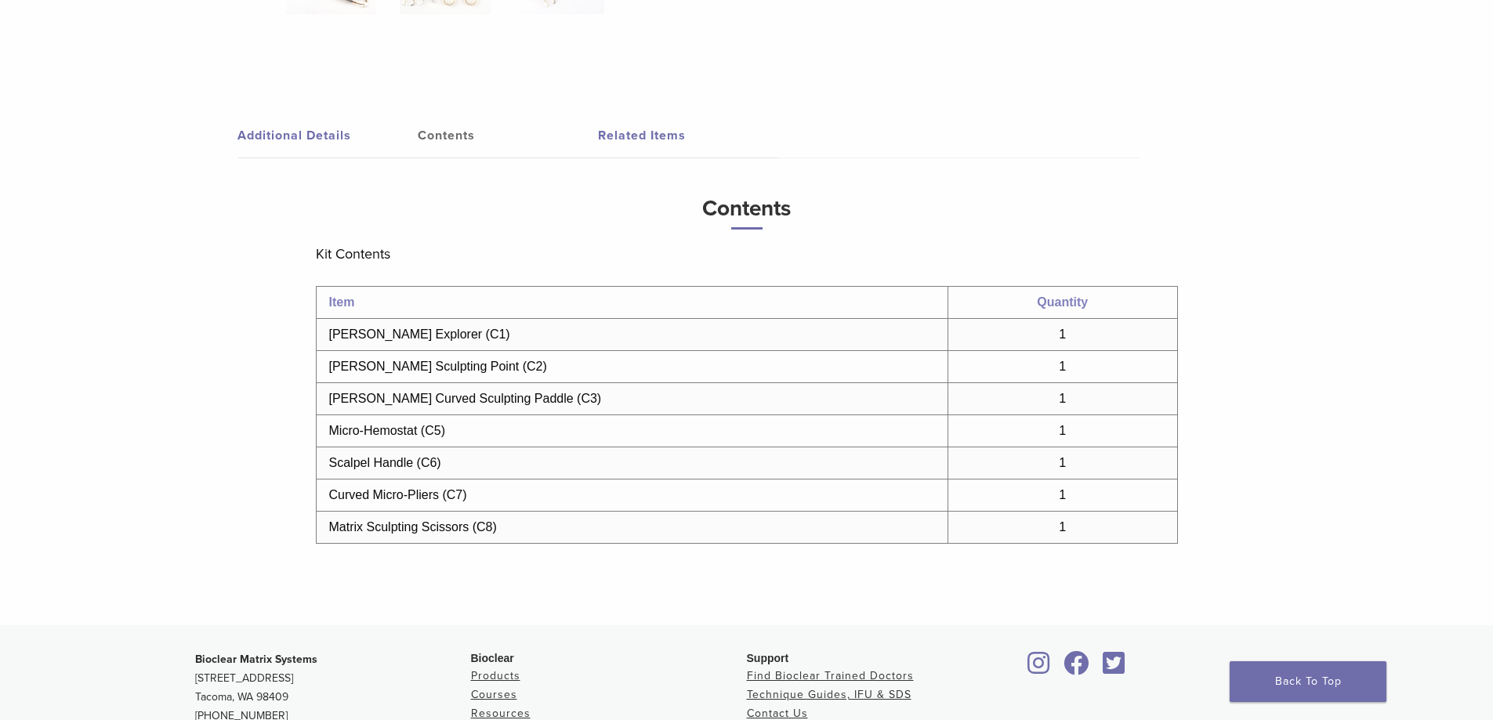
click at [256, 130] on link "Additional Details" at bounding box center [327, 136] width 180 height 44
